Goal: Information Seeking & Learning: Learn about a topic

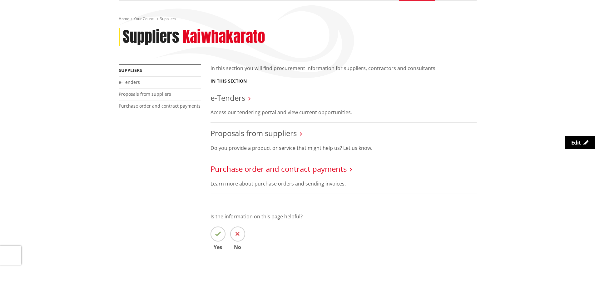
scroll to position [62, 0]
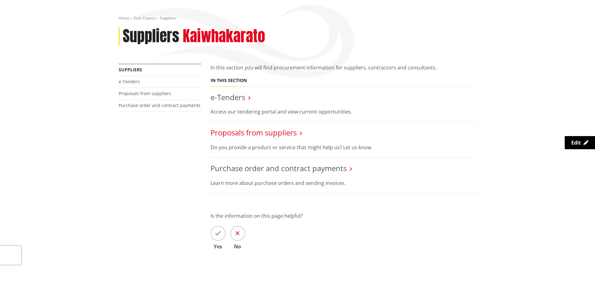
click at [275, 134] on link "Proposals from suppliers" at bounding box center [253, 132] width 86 height 10
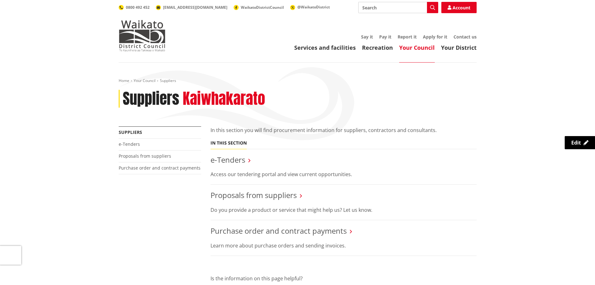
scroll to position [62, 0]
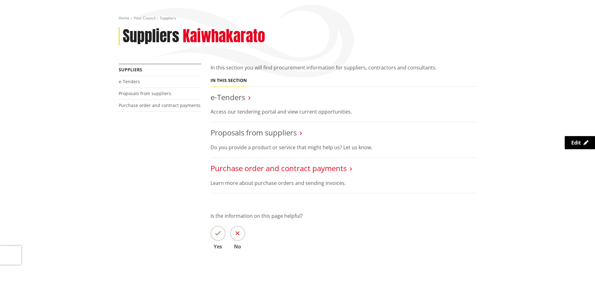
click at [294, 171] on link "Purchase order and contract payments" at bounding box center [278, 168] width 136 height 10
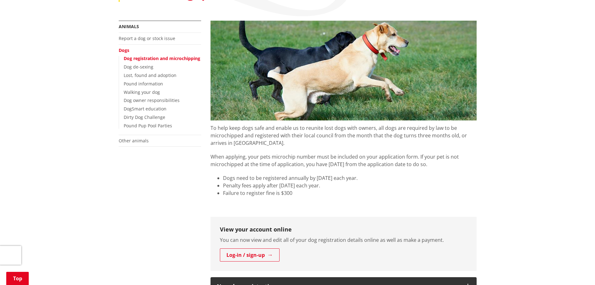
scroll to position [125, 0]
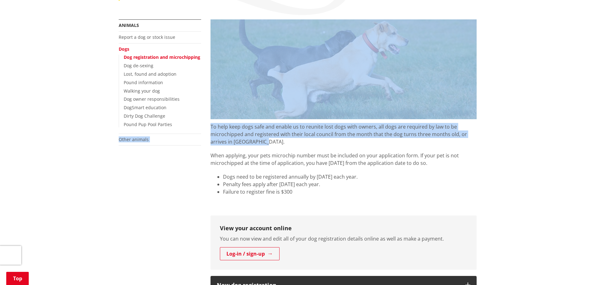
drag, startPoint x: 286, startPoint y: 143, endPoint x: 205, endPoint y: 120, distance: 84.3
click at [298, 145] on p "To help keep dogs safe and enable us to reunite lost dogs with owners, all dogs…" at bounding box center [343, 132] width 266 height 26
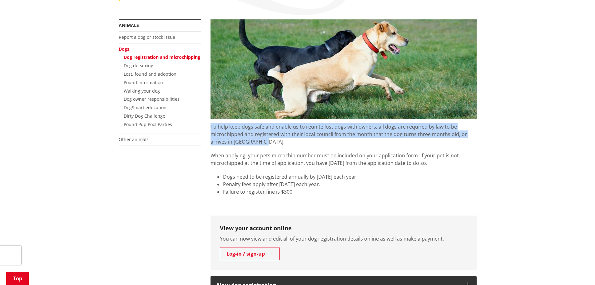
drag, startPoint x: 286, startPoint y: 142, endPoint x: 209, endPoint y: 127, distance: 78.9
copy p "To help keep dogs safe and enable us to reunite lost dogs with owners, all dogs…"
